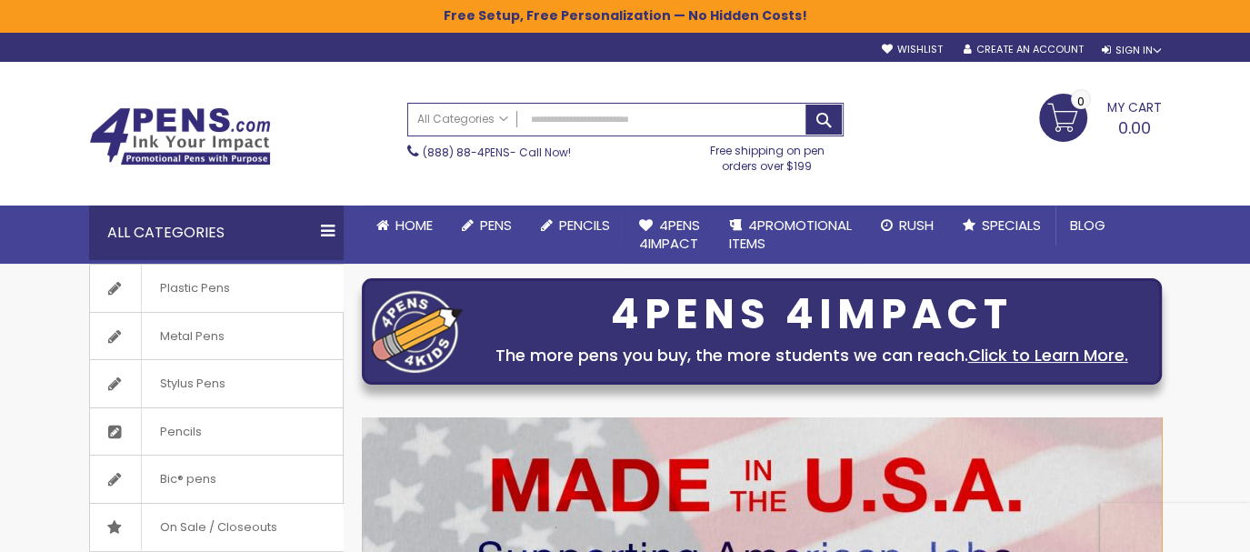
click at [923, 98] on div "My Cart 0.00 0 My Cart Close You have no items in your shopping cart." at bounding box center [1012, 116] width 318 height 45
click at [1133, 51] on div "Sign In" at bounding box center [1131, 51] width 60 height 14
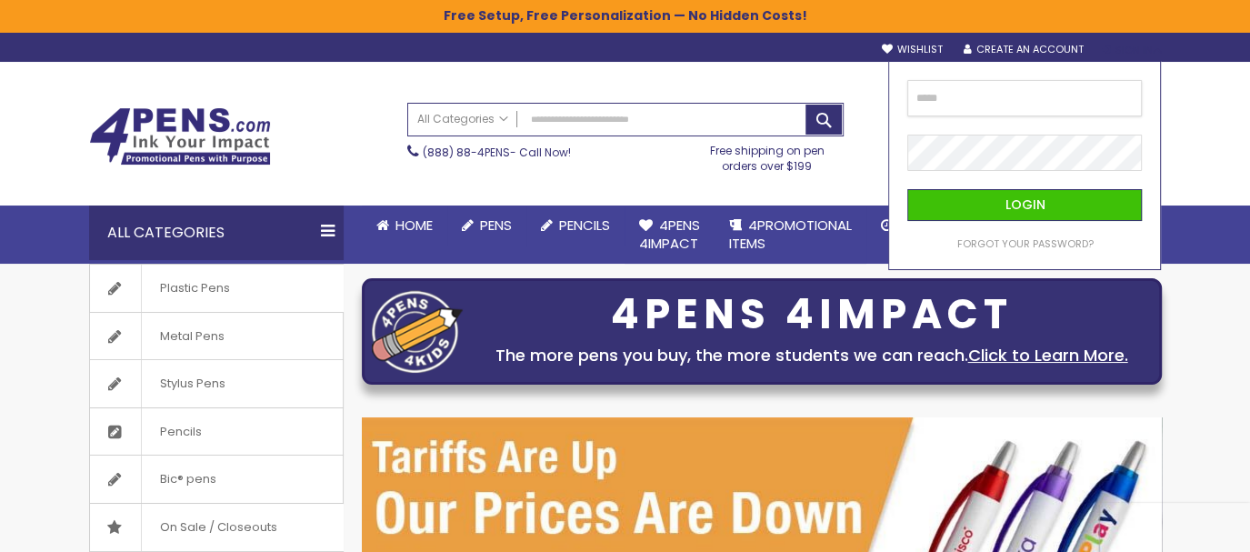
click at [1004, 96] on input "email" at bounding box center [1024, 98] width 235 height 36
type input "**********"
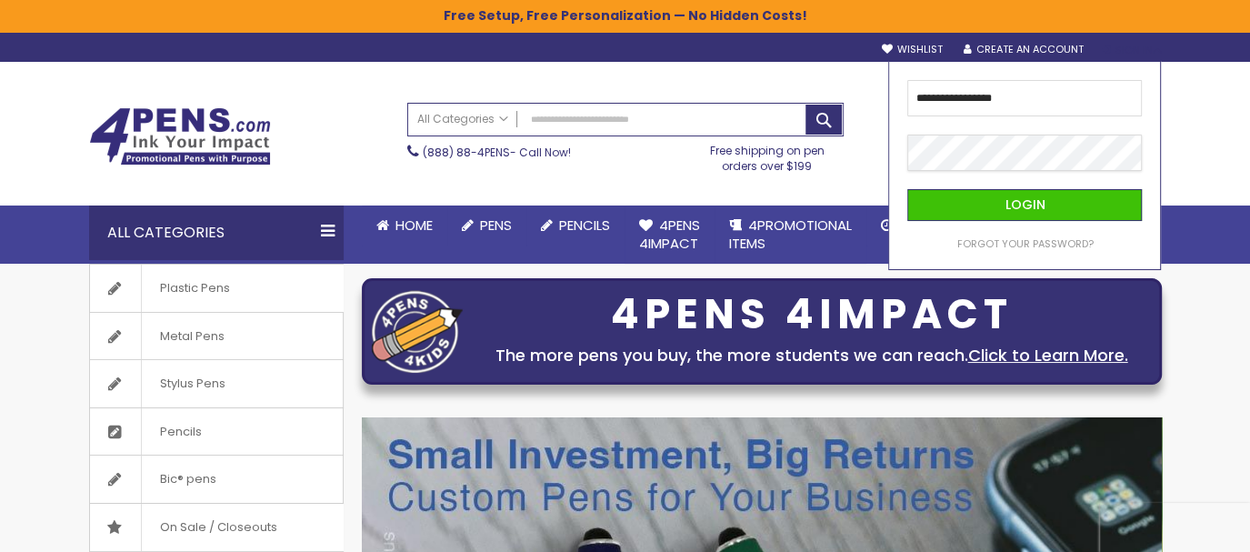
click at [907, 189] on button "Login" at bounding box center [1024, 205] width 235 height 32
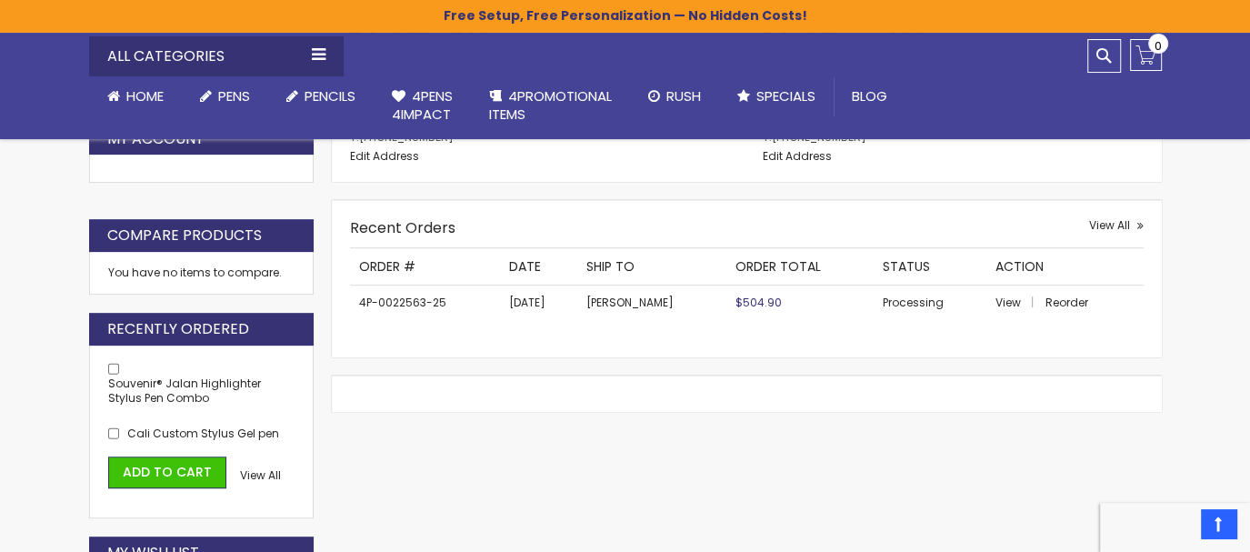
scroll to position [605, 0]
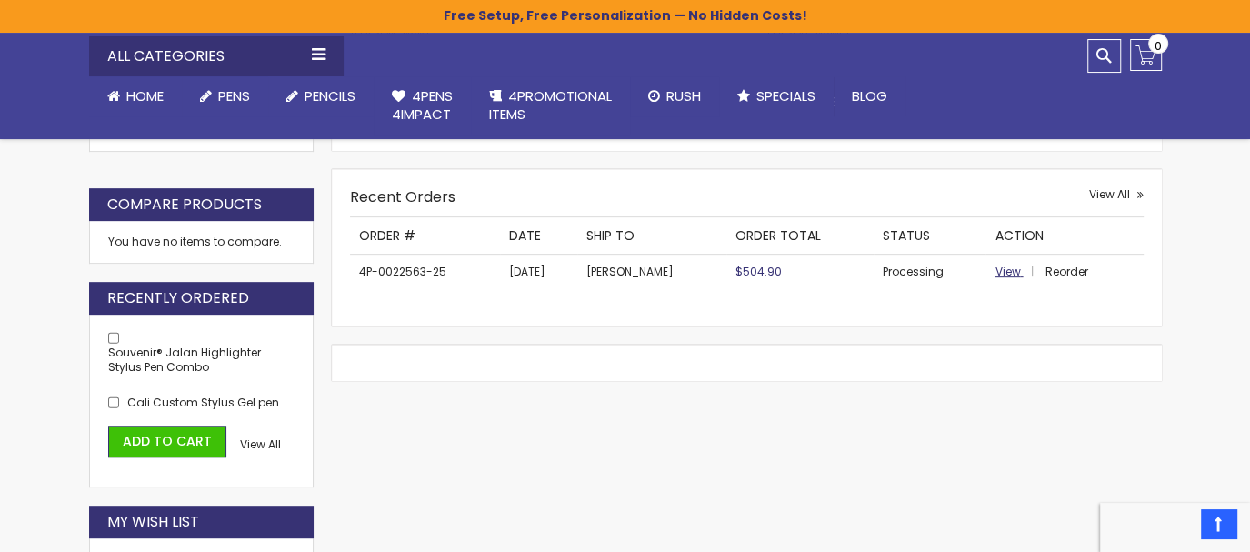
click at [994, 268] on span "View" at bounding box center [1006, 271] width 25 height 15
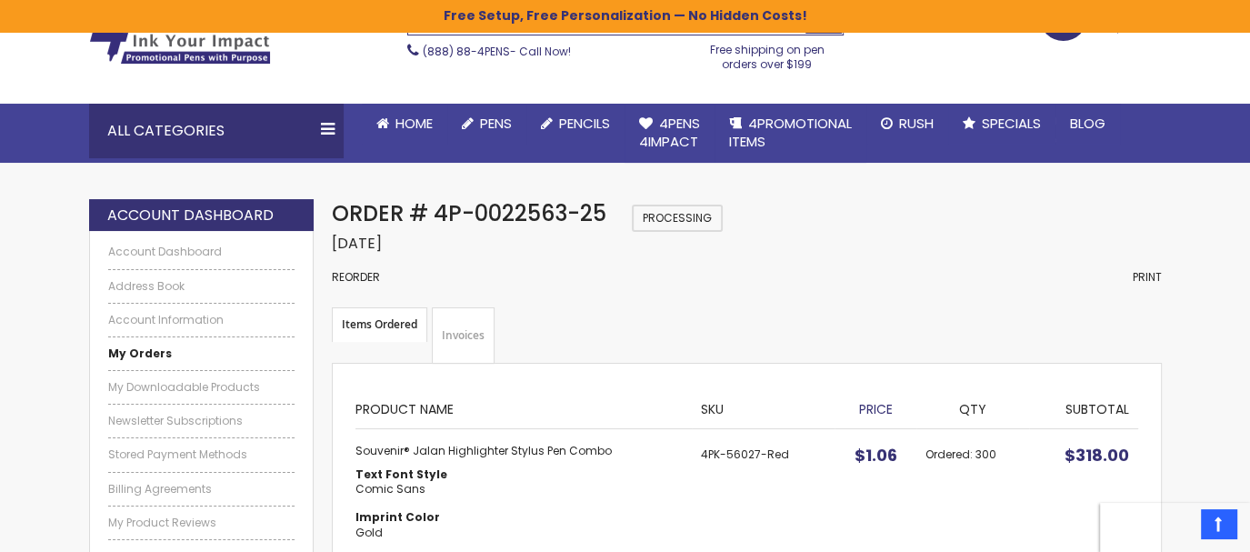
scroll to position [202, 0]
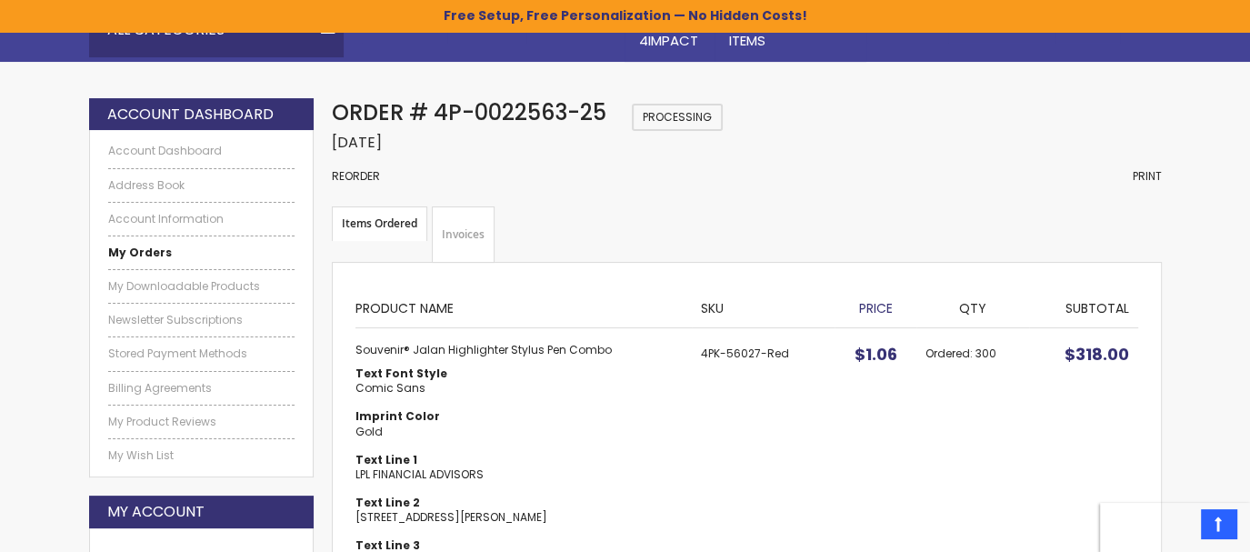
click at [672, 115] on span "Processing" at bounding box center [677, 117] width 91 height 27
click at [469, 229] on link "Invoices" at bounding box center [463, 234] width 63 height 56
